Goal: Information Seeking & Learning: Learn about a topic

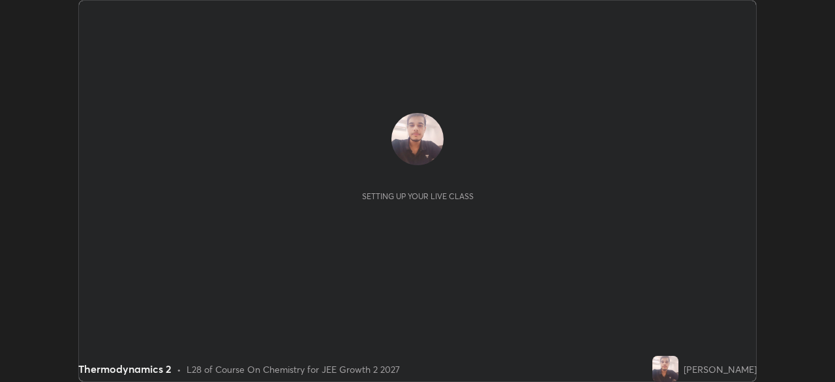
scroll to position [382, 835]
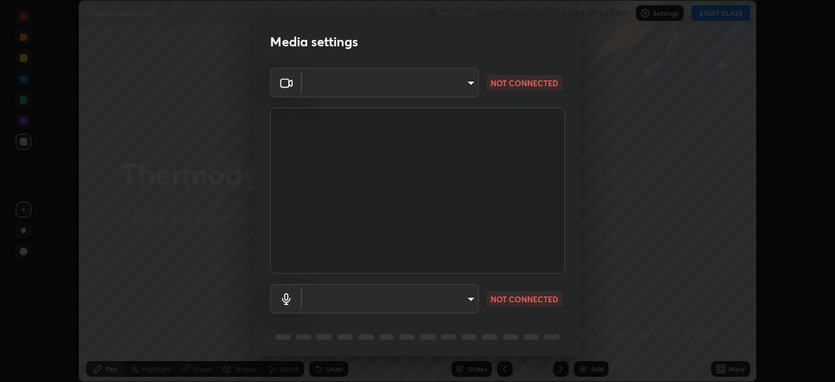
type input "ba13e312339ef8477216ddedc35df2f043033d031c8e6632ccfddaecbc9a7b0e"
type input "communications"
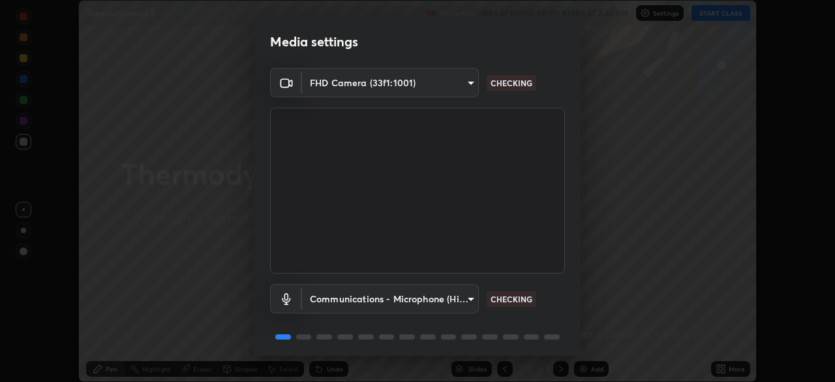
scroll to position [46, 0]
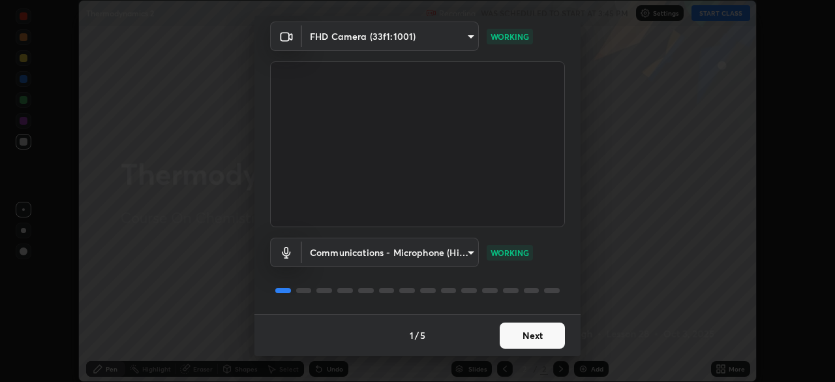
click at [538, 328] on button "Next" at bounding box center [532, 335] width 65 height 26
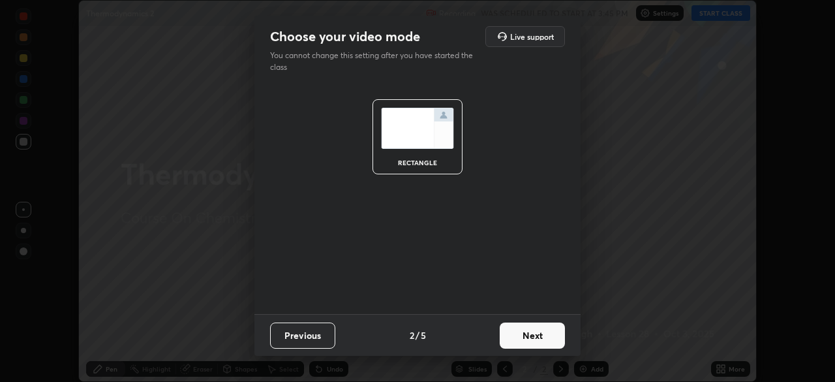
click at [538, 328] on button "Next" at bounding box center [532, 335] width 65 height 26
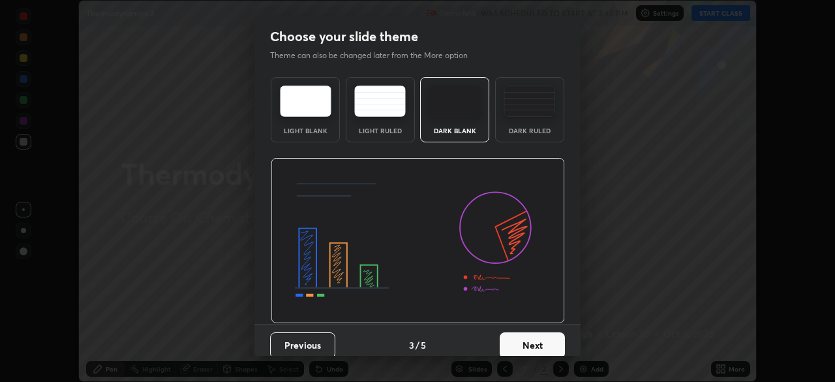
click at [537, 324] on div "Previous 3 / 5 Next" at bounding box center [418, 345] width 326 height 42
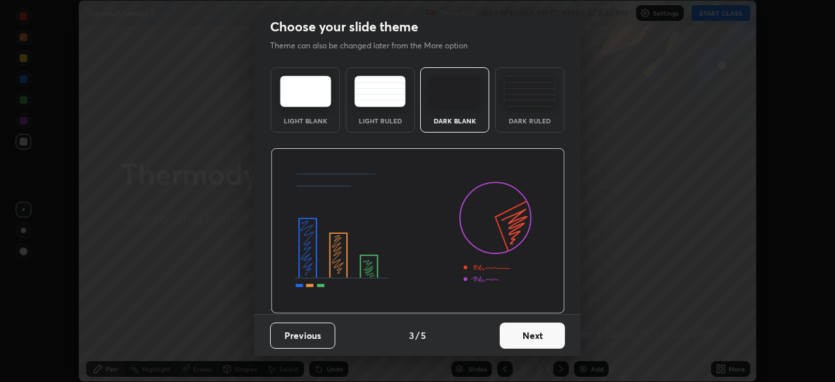
click at [522, 334] on button "Next" at bounding box center [532, 335] width 65 height 26
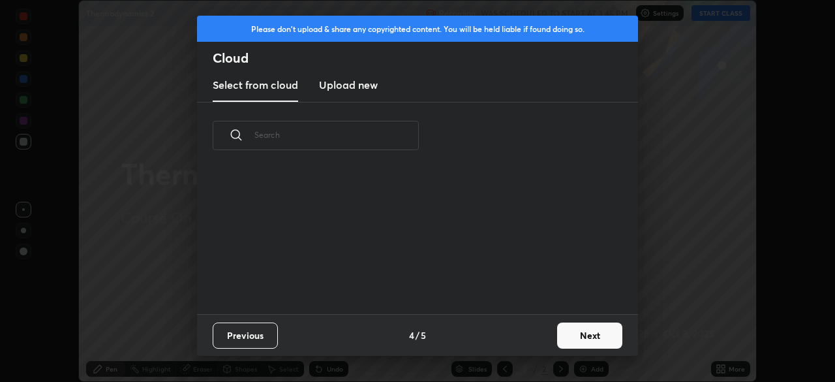
scroll to position [145, 419]
click at [589, 333] on button "Next" at bounding box center [589, 335] width 65 height 26
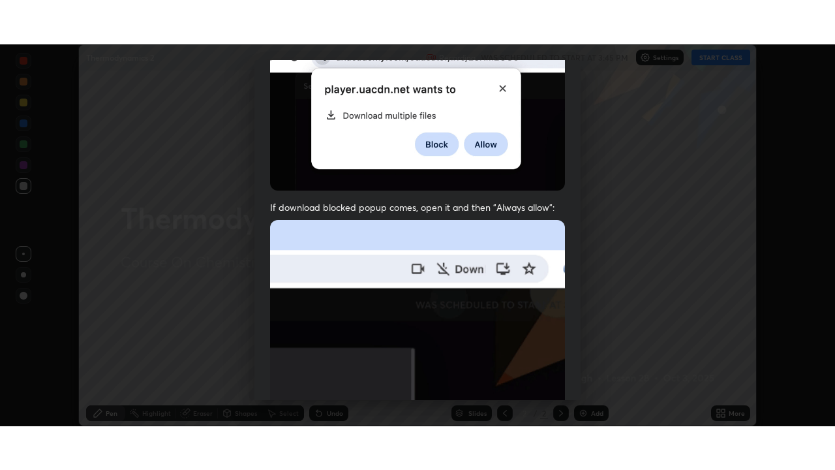
scroll to position [313, 0]
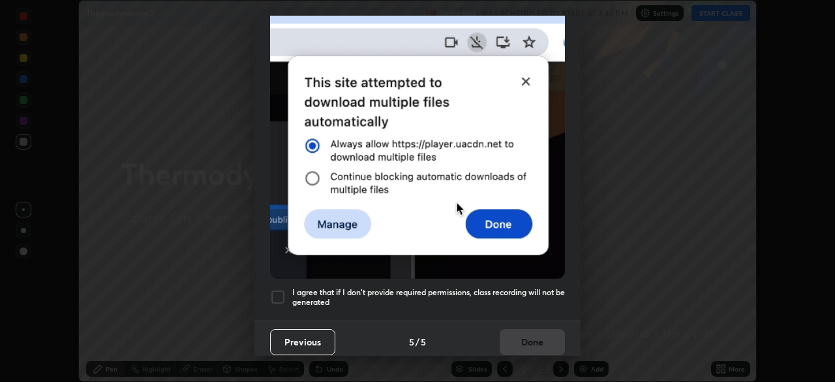
click at [273, 289] on div at bounding box center [278, 297] width 16 height 16
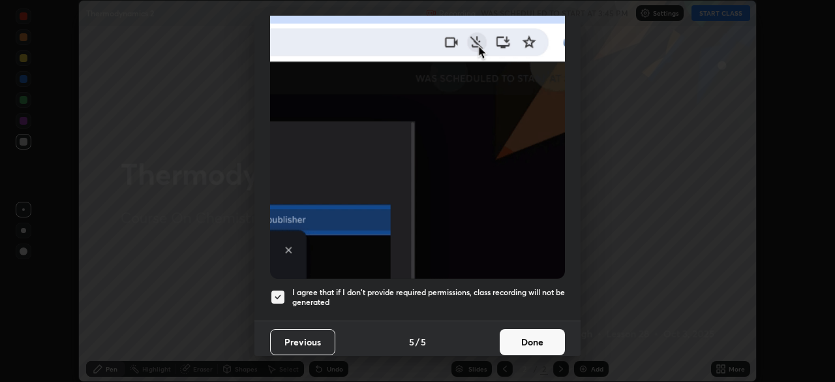
click at [534, 333] on button "Done" at bounding box center [532, 342] width 65 height 26
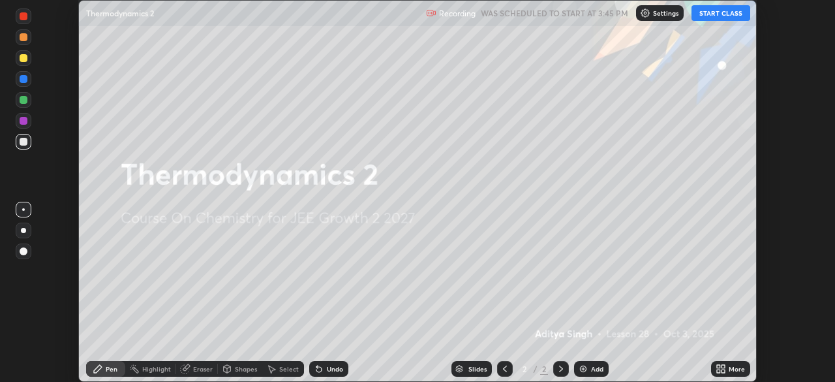
click at [715, 12] on button "START CLASS" at bounding box center [721, 13] width 59 height 16
click at [728, 369] on div "More" at bounding box center [730, 369] width 39 height 16
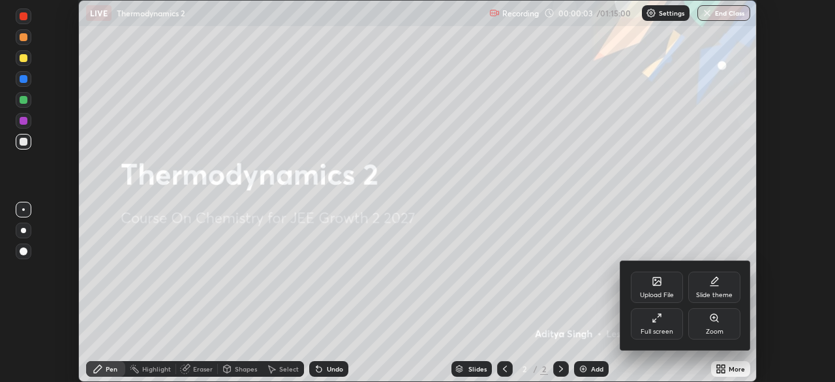
click at [650, 317] on div "Full screen" at bounding box center [657, 323] width 52 height 31
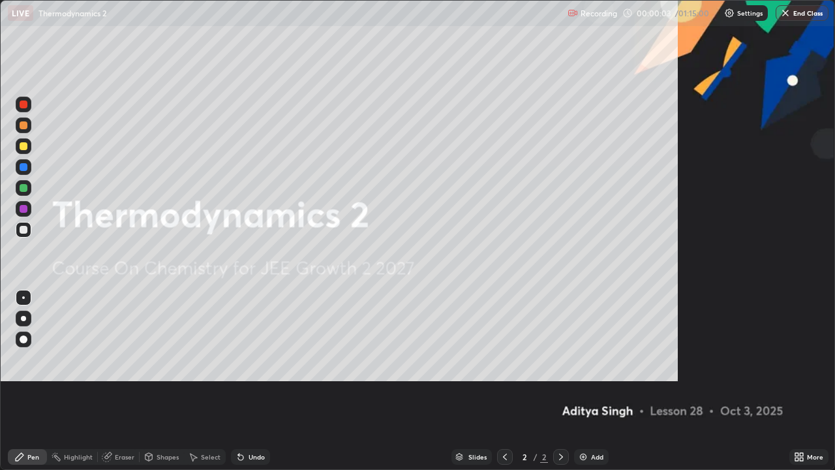
scroll to position [470, 835]
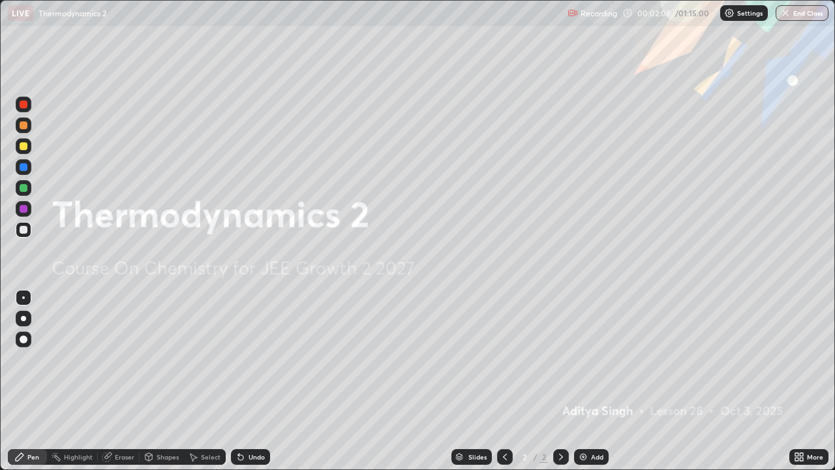
click at [594, 381] on div "Add" at bounding box center [597, 457] width 12 height 7
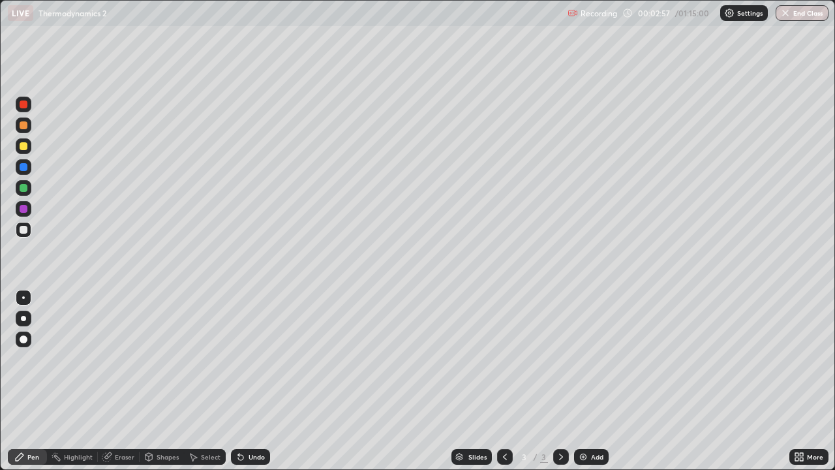
click at [20, 151] on div at bounding box center [24, 146] width 16 height 16
click at [29, 318] on div at bounding box center [24, 319] width 16 height 16
click at [28, 144] on div at bounding box center [24, 146] width 16 height 16
click at [249, 381] on div "Undo" at bounding box center [257, 457] width 16 height 7
click at [30, 230] on div at bounding box center [24, 230] width 16 height 16
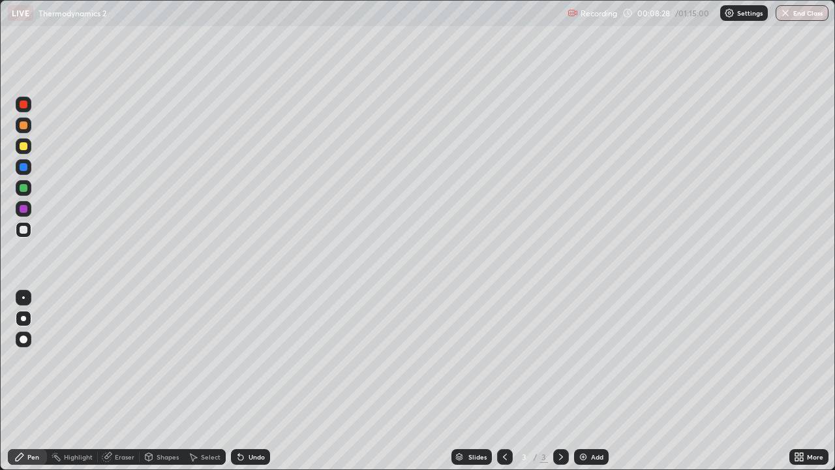
click at [590, 381] on div "Add" at bounding box center [591, 457] width 35 height 16
click at [119, 381] on div "Eraser" at bounding box center [125, 457] width 20 height 7
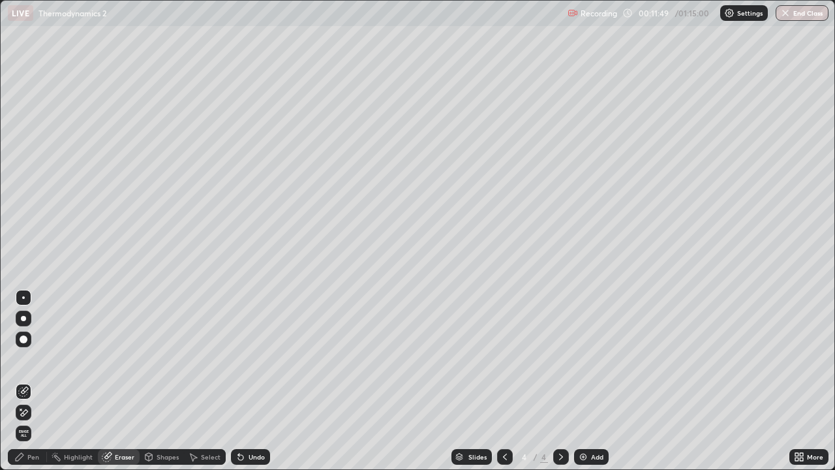
click at [35, 381] on div "Pen" at bounding box center [33, 457] width 12 height 7
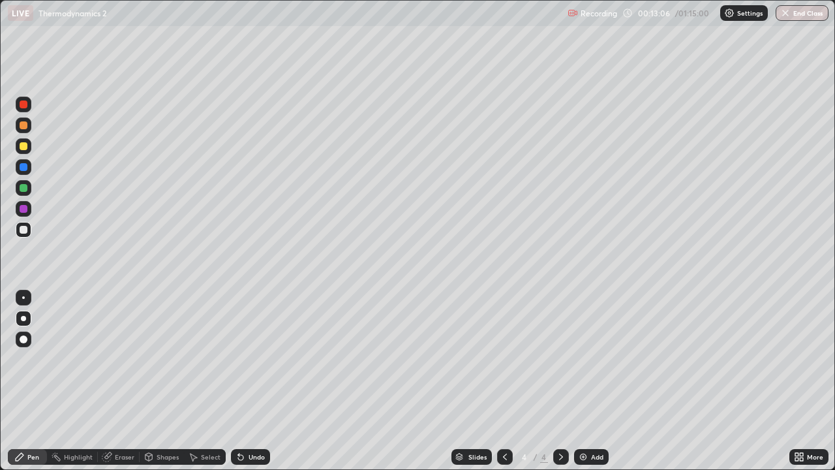
click at [502, 381] on icon at bounding box center [505, 457] width 10 height 10
click at [560, 381] on icon at bounding box center [561, 457] width 10 height 10
click at [22, 146] on div at bounding box center [24, 146] width 8 height 8
click at [591, 381] on div "Add" at bounding box center [591, 457] width 35 height 16
click at [24, 230] on div at bounding box center [24, 230] width 8 height 8
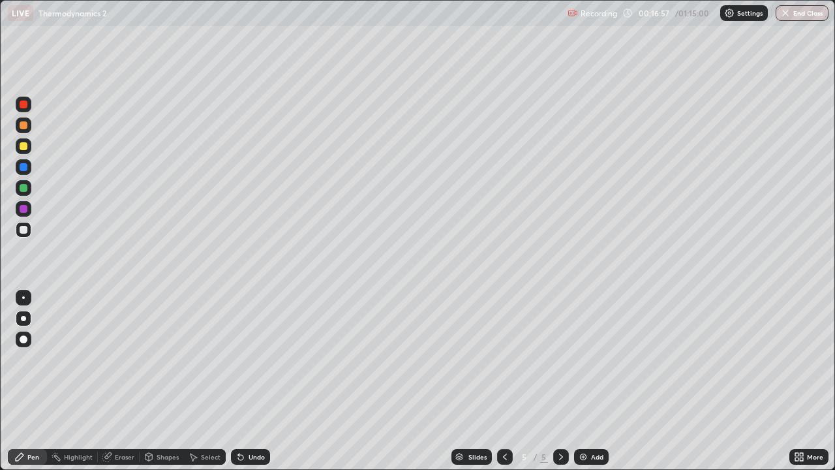
click at [249, 381] on div "Undo" at bounding box center [257, 457] width 16 height 7
click at [244, 381] on div "Undo" at bounding box center [250, 457] width 39 height 16
click at [255, 381] on div "Undo" at bounding box center [257, 457] width 16 height 7
click at [119, 381] on div "Eraser" at bounding box center [125, 457] width 20 height 7
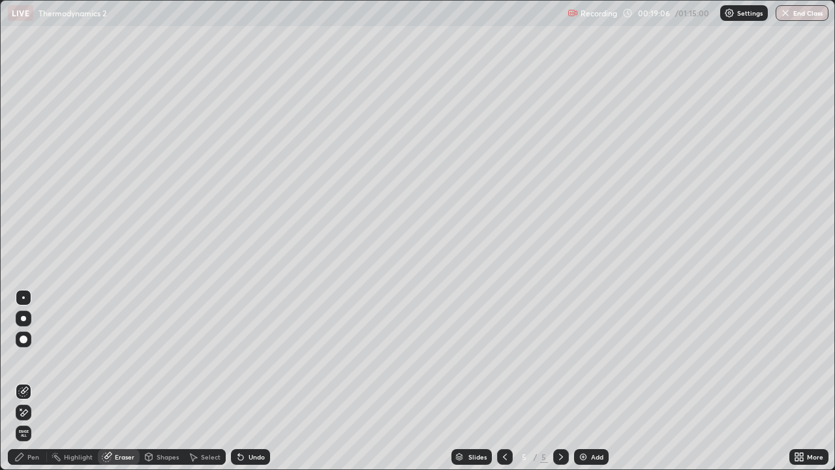
click at [31, 381] on div "Pen" at bounding box center [33, 457] width 12 height 7
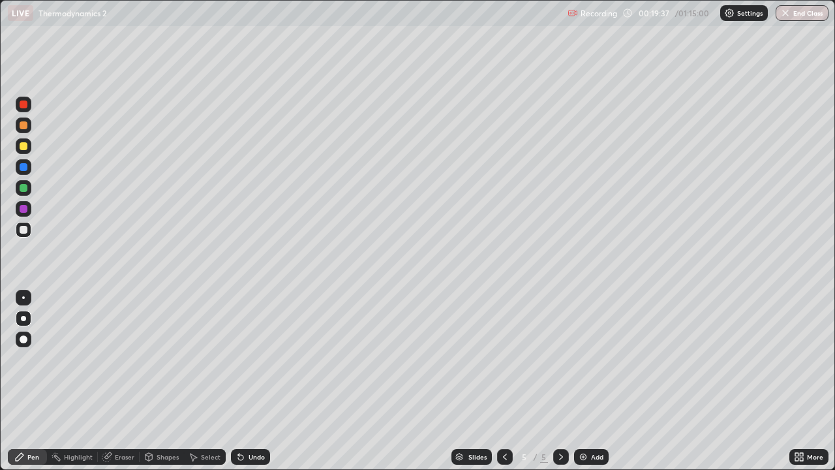
click at [20, 144] on div at bounding box center [24, 146] width 8 height 8
click at [593, 381] on div "Add" at bounding box center [591, 457] width 35 height 16
click at [29, 227] on div at bounding box center [24, 230] width 16 height 16
click at [24, 231] on div at bounding box center [24, 230] width 8 height 8
click at [249, 381] on div "Undo" at bounding box center [257, 457] width 16 height 7
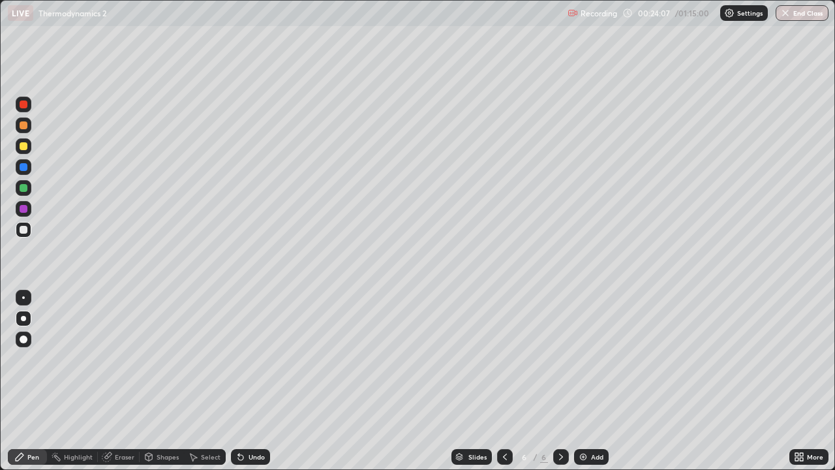
click at [21, 147] on div at bounding box center [24, 146] width 8 height 8
click at [20, 233] on div at bounding box center [24, 230] width 8 height 8
click at [129, 381] on div "Eraser" at bounding box center [125, 457] width 20 height 7
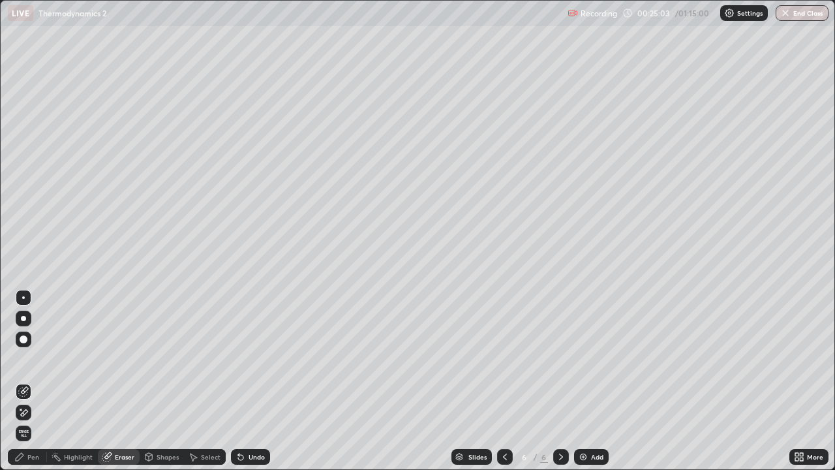
click at [39, 381] on div "Pen" at bounding box center [33, 457] width 12 height 7
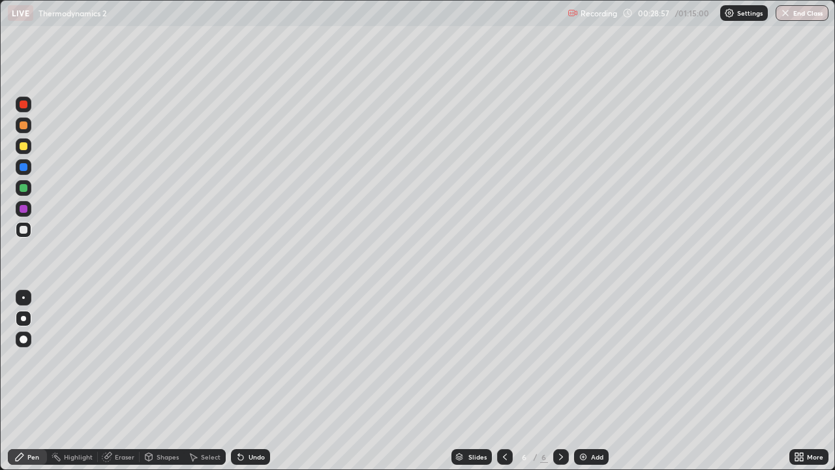
click at [585, 381] on div "Add" at bounding box center [591, 457] width 35 height 16
click at [123, 381] on div "Eraser" at bounding box center [125, 457] width 20 height 7
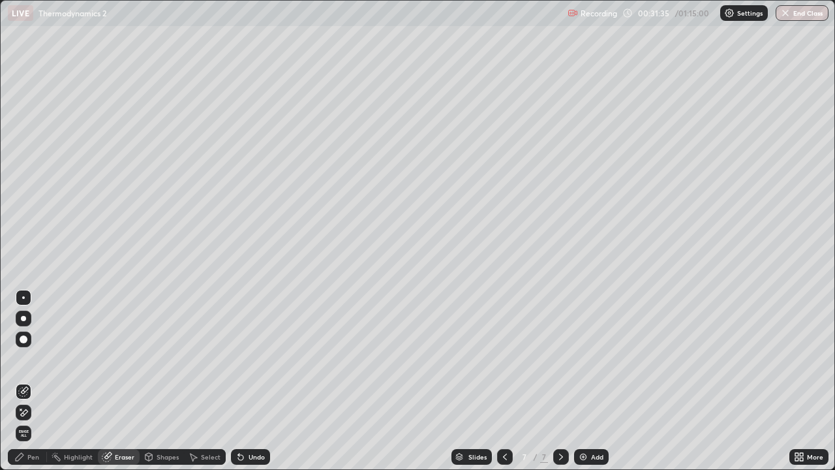
click at [36, 381] on div "Pen" at bounding box center [33, 457] width 12 height 7
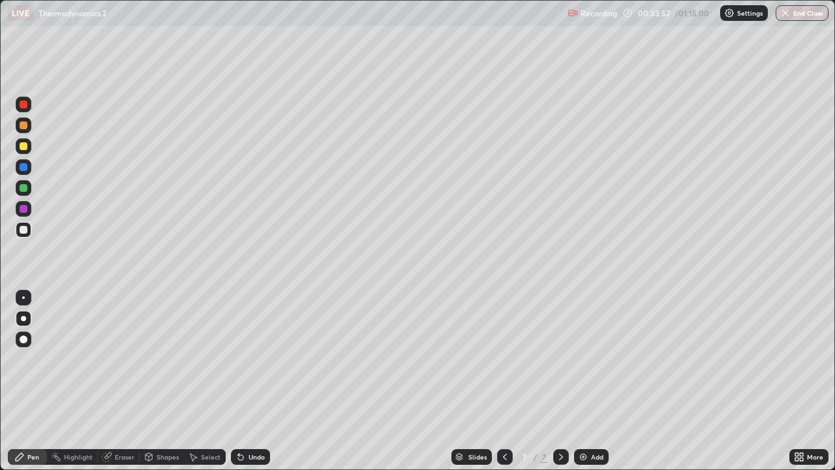
click at [23, 147] on div at bounding box center [24, 146] width 8 height 8
click at [587, 381] on div "Add" at bounding box center [591, 457] width 35 height 16
click at [21, 228] on div at bounding box center [24, 230] width 8 height 8
click at [22, 146] on div at bounding box center [24, 146] width 8 height 8
click at [25, 228] on div at bounding box center [24, 230] width 8 height 8
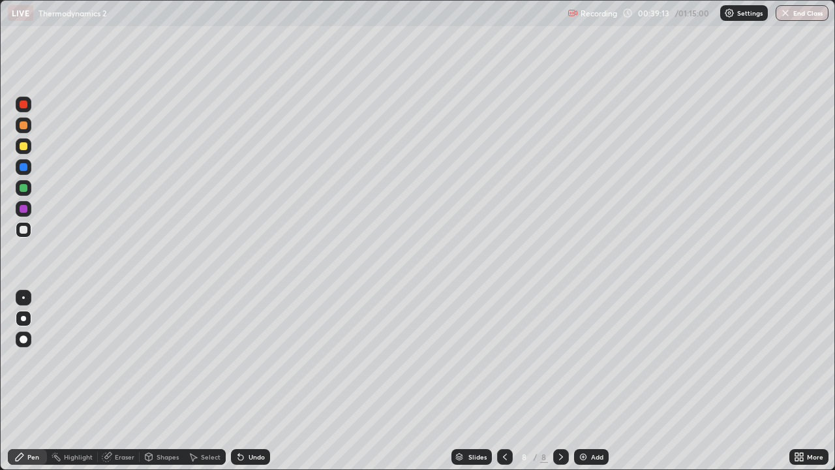
click at [594, 381] on div "Add" at bounding box center [597, 457] width 12 height 7
click at [251, 381] on div "Undo" at bounding box center [250, 457] width 39 height 16
click at [29, 148] on div at bounding box center [24, 146] width 16 height 16
click at [25, 232] on div at bounding box center [24, 230] width 8 height 8
click at [16, 145] on div at bounding box center [24, 146] width 16 height 16
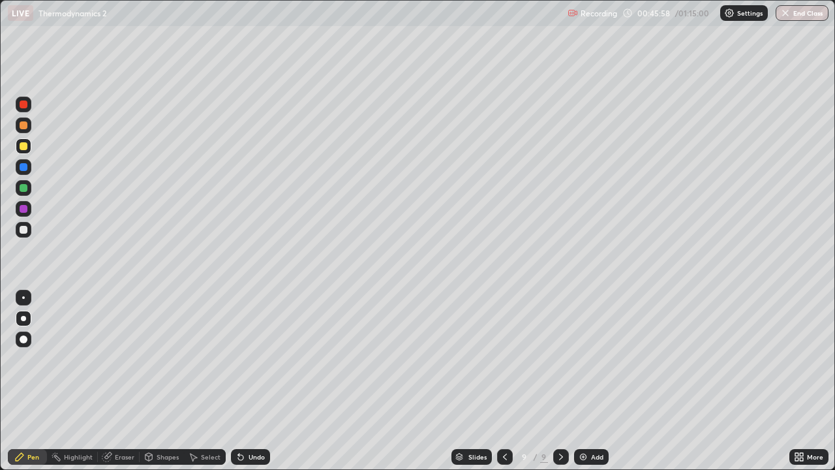
click at [588, 381] on div "Add" at bounding box center [591, 457] width 35 height 16
click at [24, 231] on div at bounding box center [24, 230] width 8 height 8
click at [25, 228] on div at bounding box center [24, 230] width 8 height 8
click at [24, 146] on div at bounding box center [24, 146] width 8 height 8
click at [24, 230] on div at bounding box center [24, 230] width 8 height 8
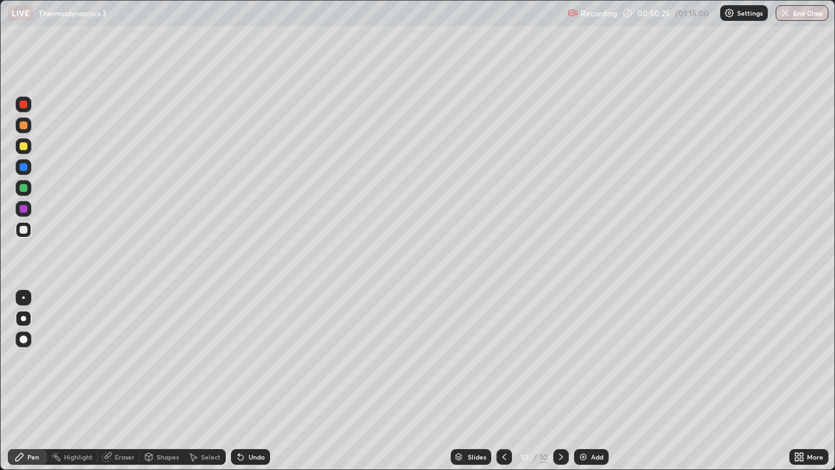
click at [209, 381] on div "Select" at bounding box center [211, 457] width 20 height 7
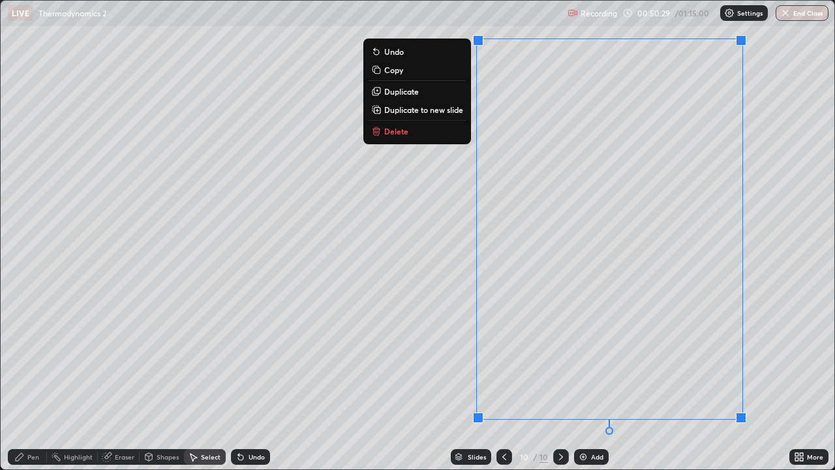
click at [422, 109] on p "Duplicate to new slide" at bounding box center [423, 109] width 79 height 10
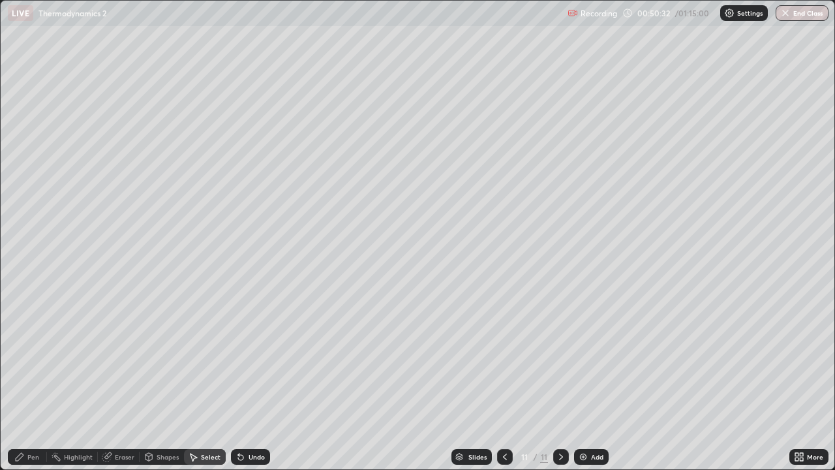
click at [168, 381] on div "Shapes" at bounding box center [168, 457] width 22 height 7
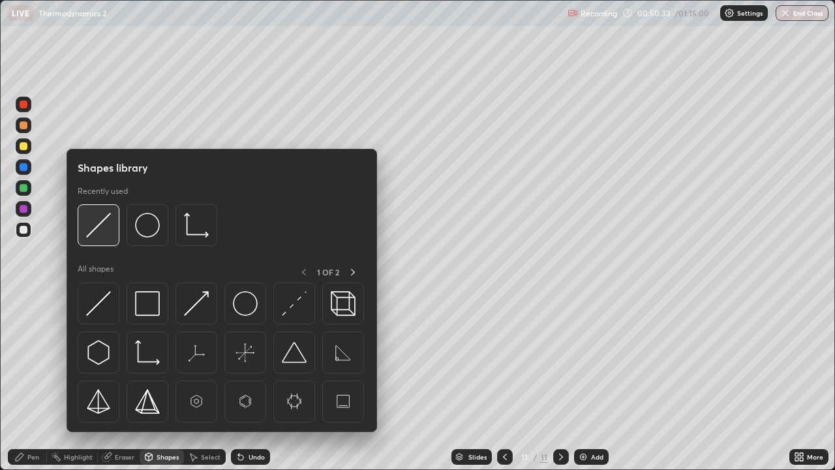
click at [94, 230] on img at bounding box center [98, 225] width 25 height 25
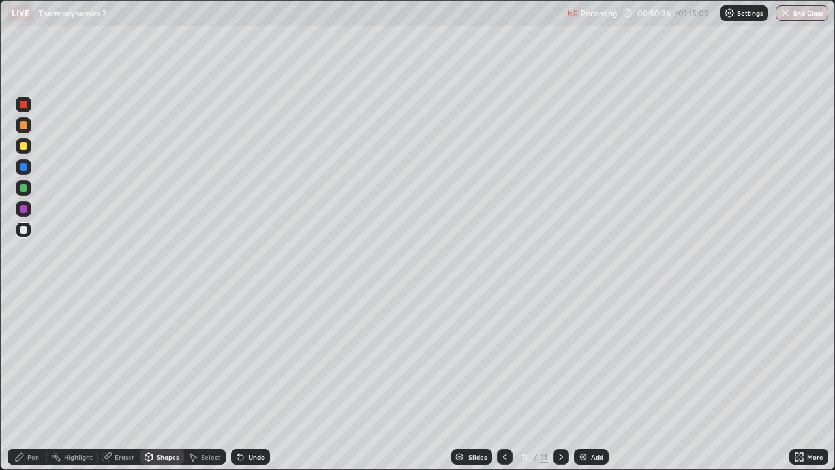
click at [31, 381] on div "Pen" at bounding box center [33, 457] width 12 height 7
click at [18, 149] on div at bounding box center [24, 146] width 16 height 16
click at [581, 381] on img at bounding box center [583, 457] width 10 height 10
click at [500, 381] on icon at bounding box center [505, 457] width 10 height 10
click at [591, 381] on div "Add" at bounding box center [597, 457] width 12 height 7
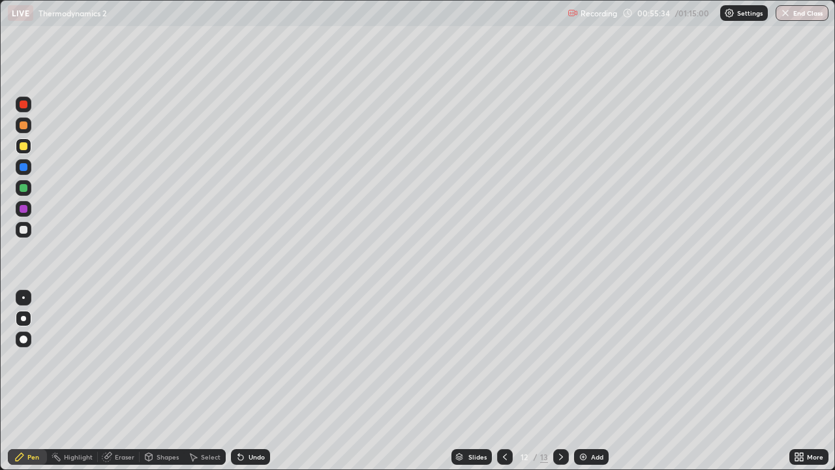
click at [22, 229] on div at bounding box center [24, 230] width 8 height 8
click at [505, 381] on icon at bounding box center [505, 457] width 10 height 10
click at [502, 381] on icon at bounding box center [505, 457] width 10 height 10
click at [586, 381] on img at bounding box center [583, 457] width 10 height 10
click at [502, 381] on icon at bounding box center [505, 457] width 10 height 10
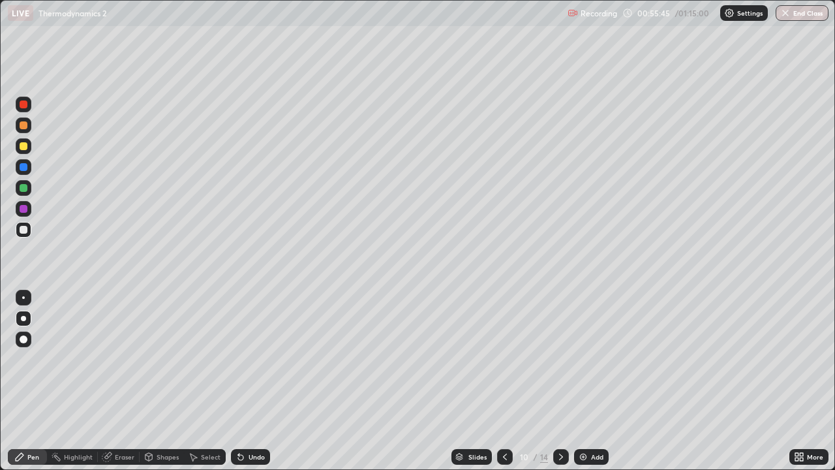
click at [557, 381] on icon at bounding box center [561, 457] width 10 height 10
click at [558, 381] on icon at bounding box center [561, 457] width 10 height 10
click at [560, 381] on icon at bounding box center [561, 457] width 4 height 7
click at [23, 147] on div at bounding box center [24, 146] width 8 height 8
click at [18, 232] on div at bounding box center [24, 230] width 16 height 16
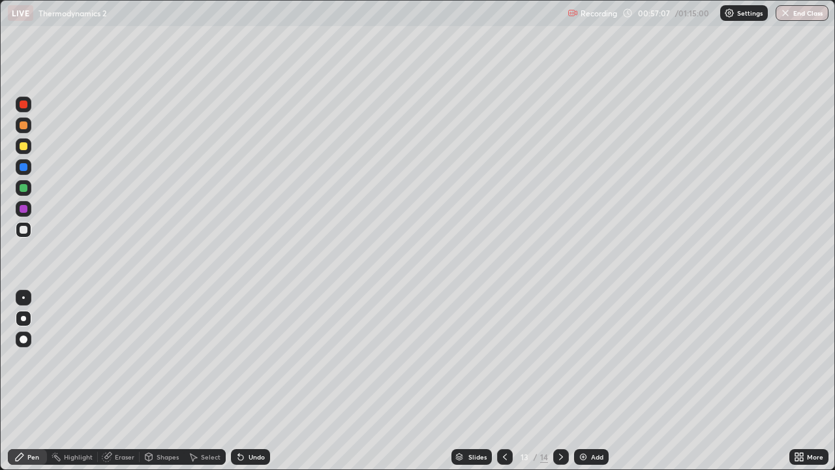
click at [584, 381] on img at bounding box center [583, 457] width 10 height 10
click at [502, 381] on icon at bounding box center [505, 457] width 10 height 10
click at [562, 381] on icon at bounding box center [561, 457] width 10 height 10
click at [23, 142] on div at bounding box center [24, 146] width 8 height 8
click at [23, 231] on div at bounding box center [24, 230] width 8 height 8
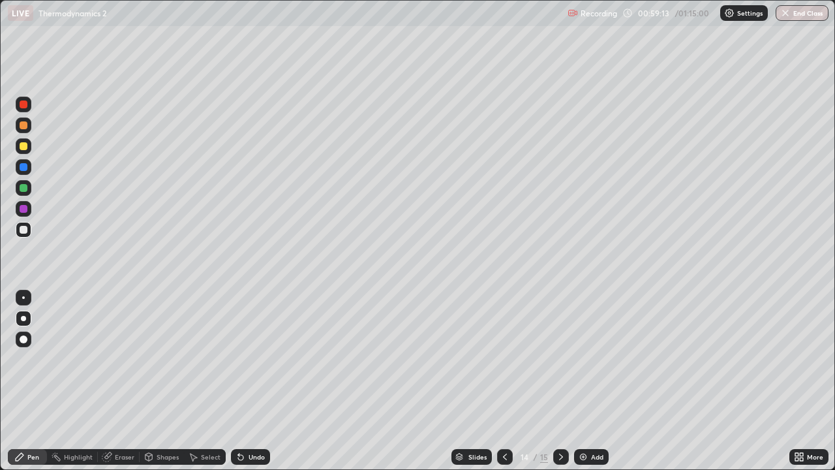
click at [25, 148] on div at bounding box center [24, 146] width 8 height 8
click at [504, 381] on icon at bounding box center [505, 457] width 10 height 10
click at [502, 381] on icon at bounding box center [505, 457] width 10 height 10
click at [558, 381] on icon at bounding box center [561, 457] width 10 height 10
click at [560, 381] on icon at bounding box center [561, 457] width 4 height 7
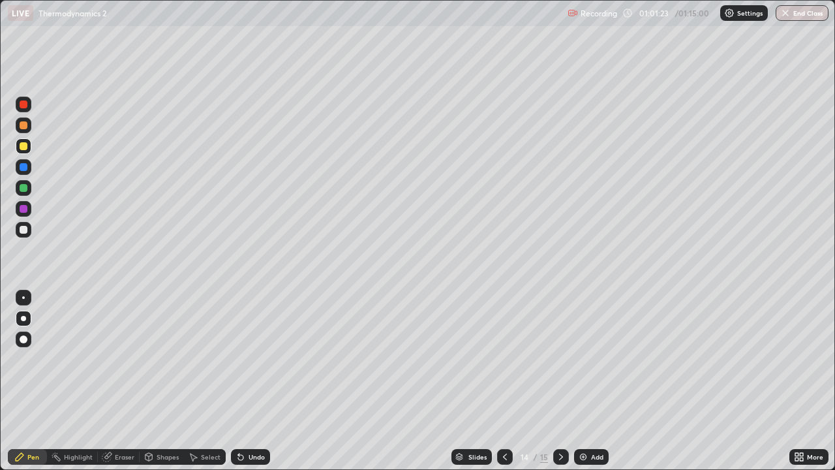
click at [121, 381] on div "Eraser" at bounding box center [119, 457] width 42 height 16
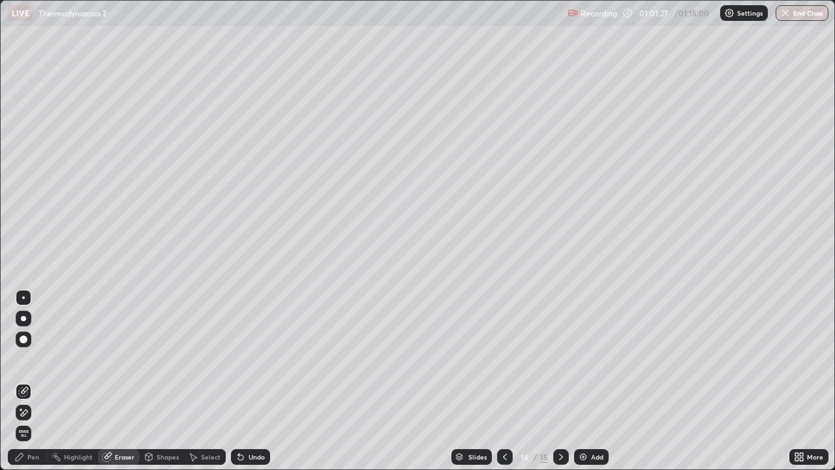
click at [38, 381] on div "Pen" at bounding box center [27, 457] width 39 height 16
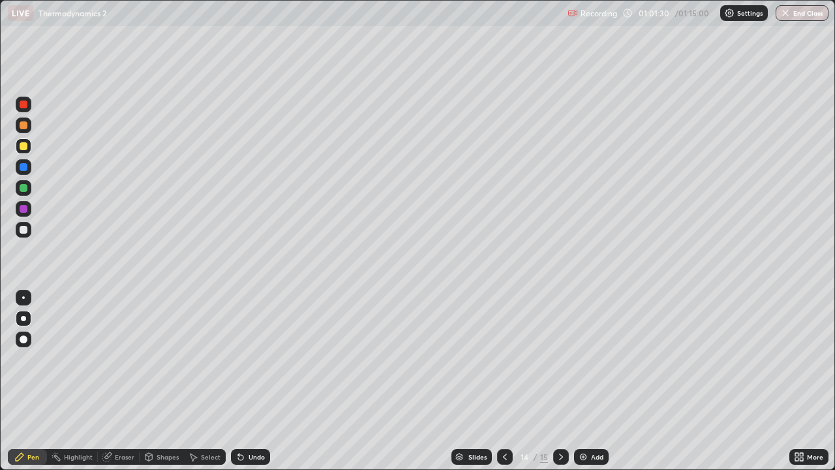
click at [121, 381] on div "Eraser" at bounding box center [125, 457] width 20 height 7
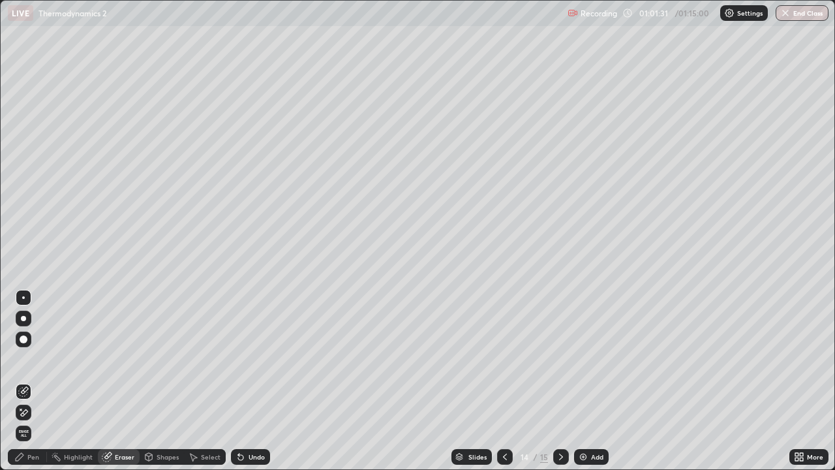
click at [30, 381] on div "Pen" at bounding box center [33, 457] width 12 height 7
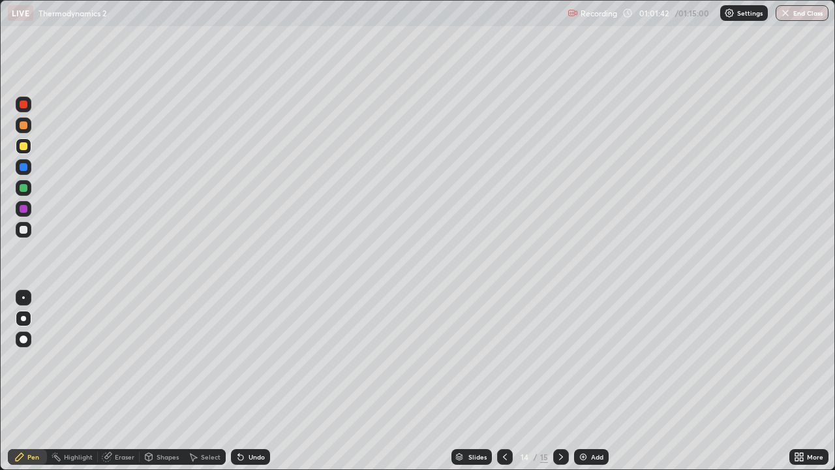
click at [117, 381] on div "Eraser" at bounding box center [125, 457] width 20 height 7
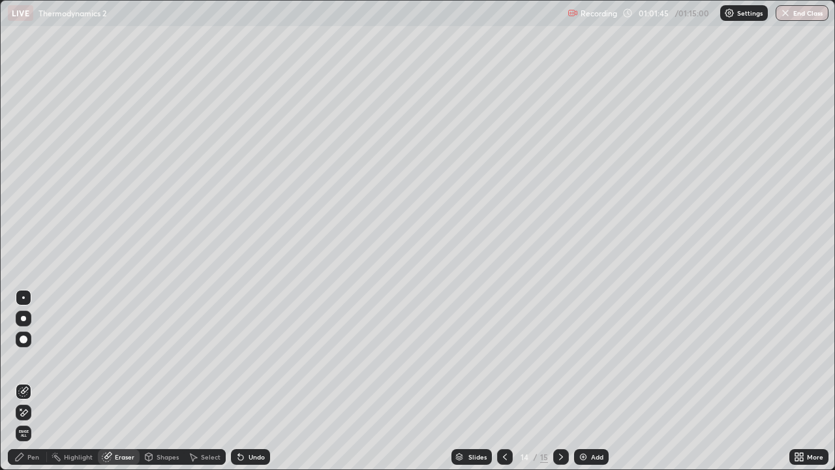
click at [31, 381] on div "Pen" at bounding box center [33, 457] width 12 height 7
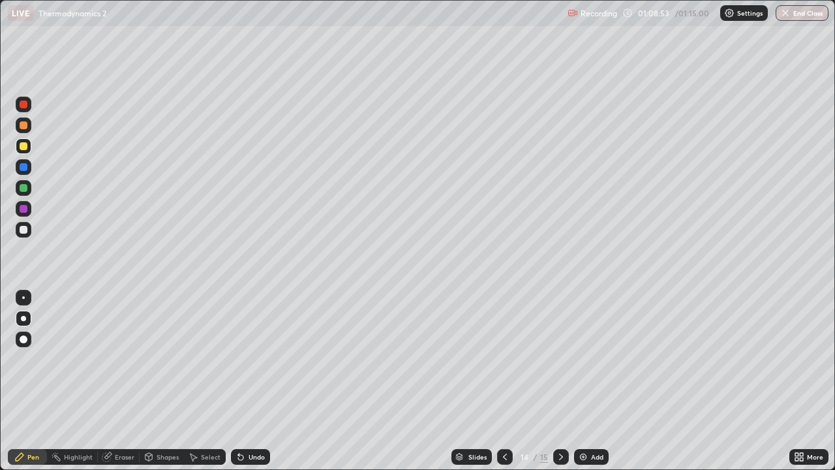
click at [789, 12] on img "button" at bounding box center [786, 13] width 10 height 10
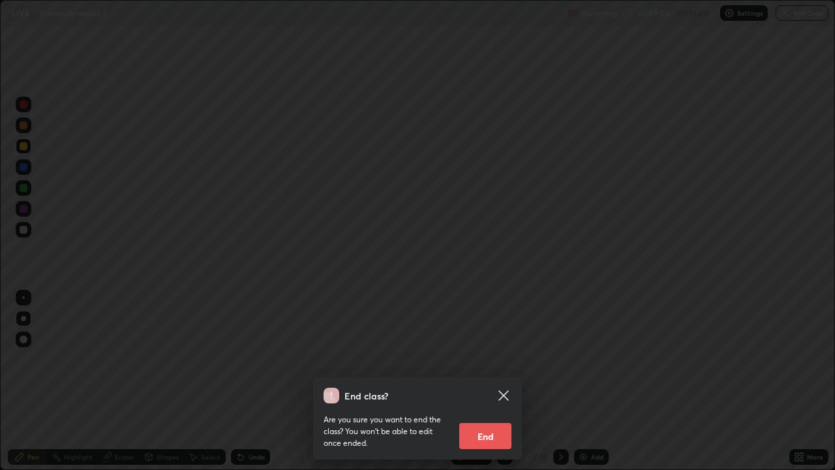
click at [486, 381] on button "End" at bounding box center [485, 436] width 52 height 26
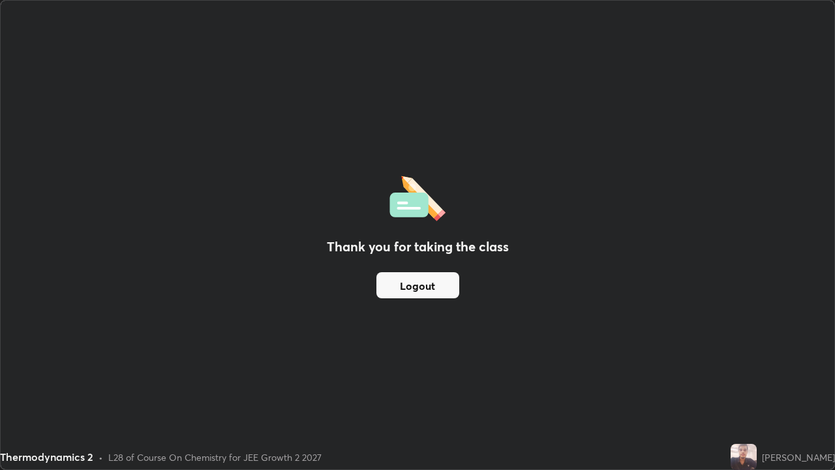
click at [632, 245] on div "Thank you for taking the class Logout" at bounding box center [418, 235] width 834 height 469
click at [448, 287] on button "Logout" at bounding box center [418, 285] width 83 height 26
